Goal: Information Seeking & Learning: Learn about a topic

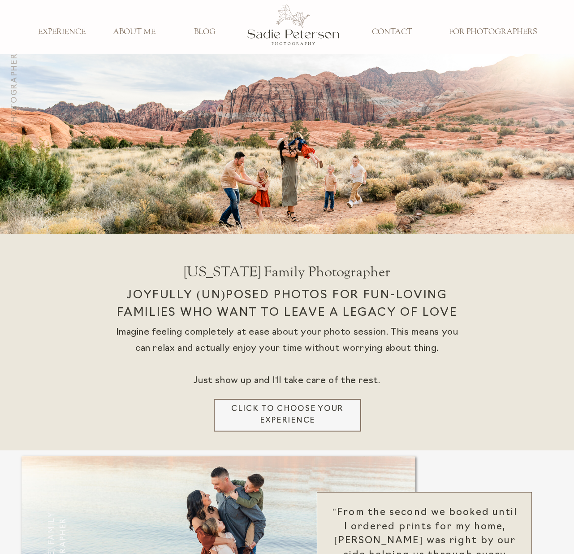
click at [455, 37] on h3 "FOR PHOTOGRAPHERS" at bounding box center [493, 32] width 101 height 10
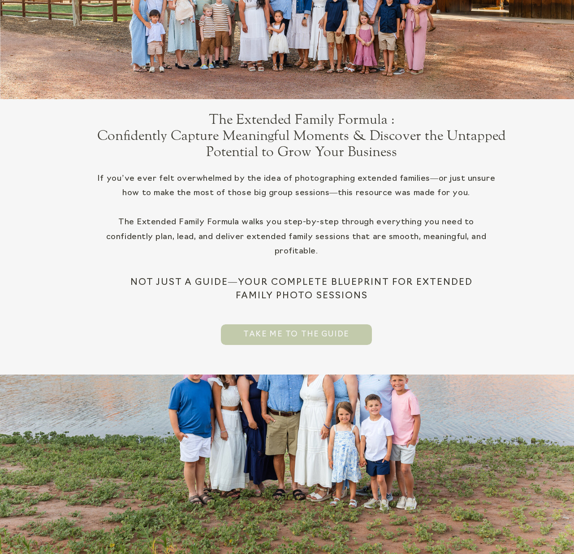
scroll to position [229, 0]
